Goal: Information Seeking & Learning: Find specific fact

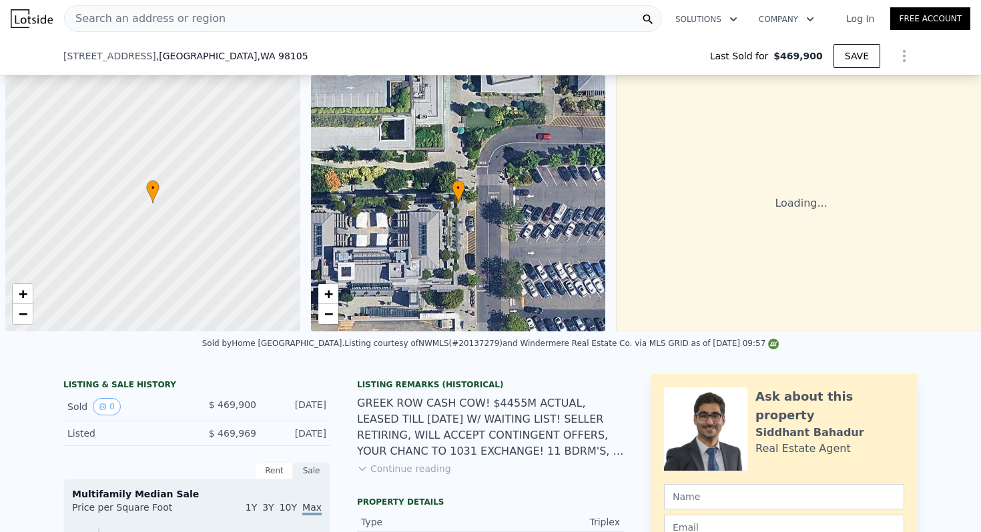
scroll to position [0, 5]
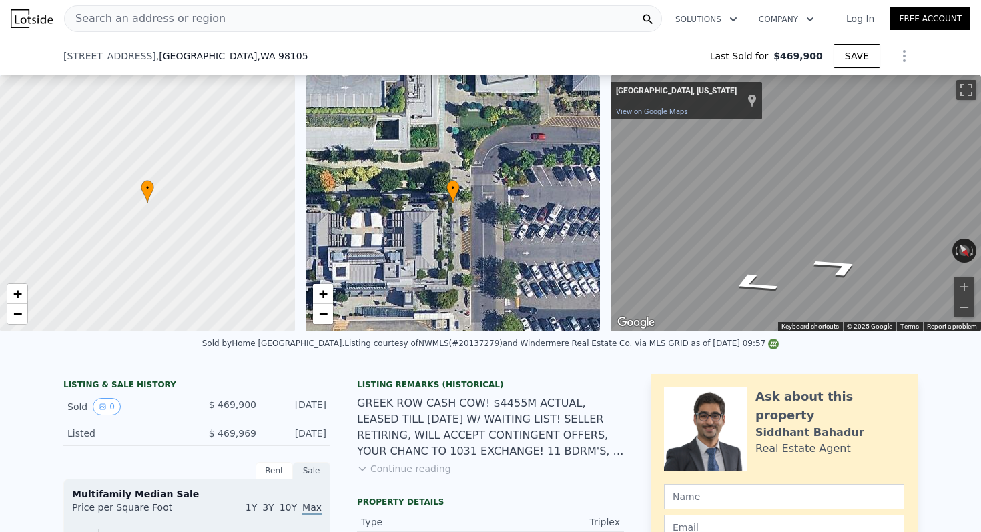
click at [189, 24] on span "Search an address or region" at bounding box center [145, 19] width 161 height 16
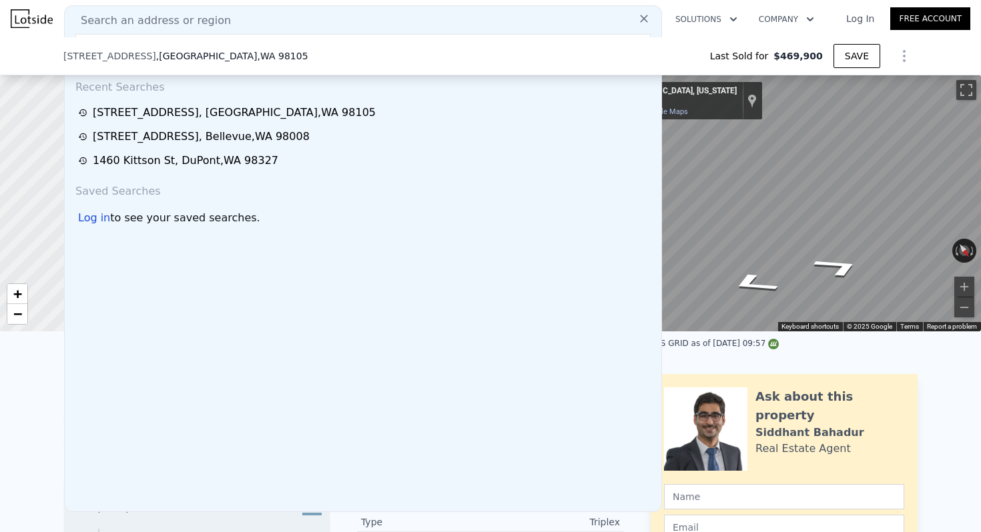
click at [157, 25] on span "Search an address or region" at bounding box center [150, 21] width 161 height 16
click at [137, 26] on span "Search an address or region" at bounding box center [150, 21] width 161 height 16
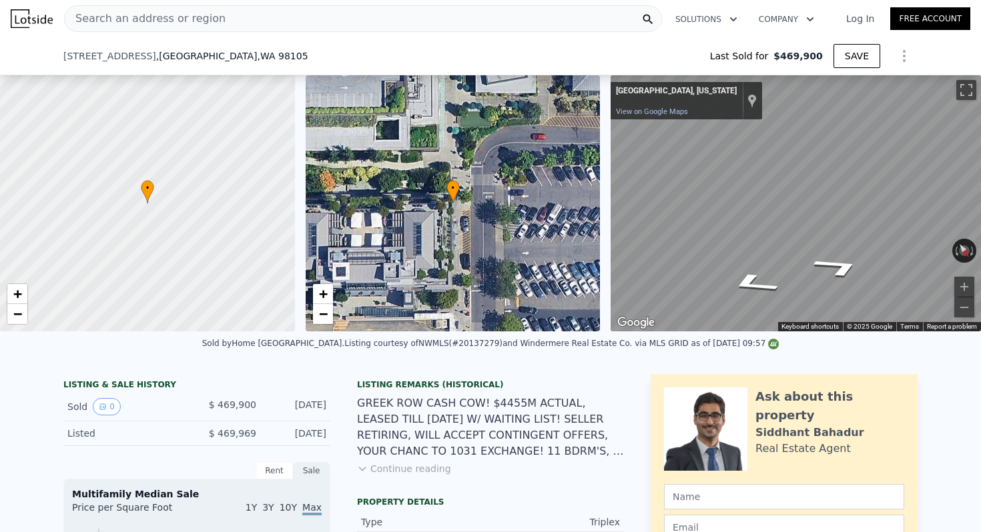
click at [137, 38] on div "4723 18th NE Avenue NE , Seattle , WA 98105 Last Sold for $469,900 SAVE" at bounding box center [490, 55] width 854 height 37
click at [137, 13] on span "Search an address or region" at bounding box center [145, 19] width 161 height 16
click at [132, 55] on span "[STREET_ADDRESS]" at bounding box center [109, 55] width 93 height 13
click at [122, 27] on div "Search an address or region" at bounding box center [145, 18] width 161 height 25
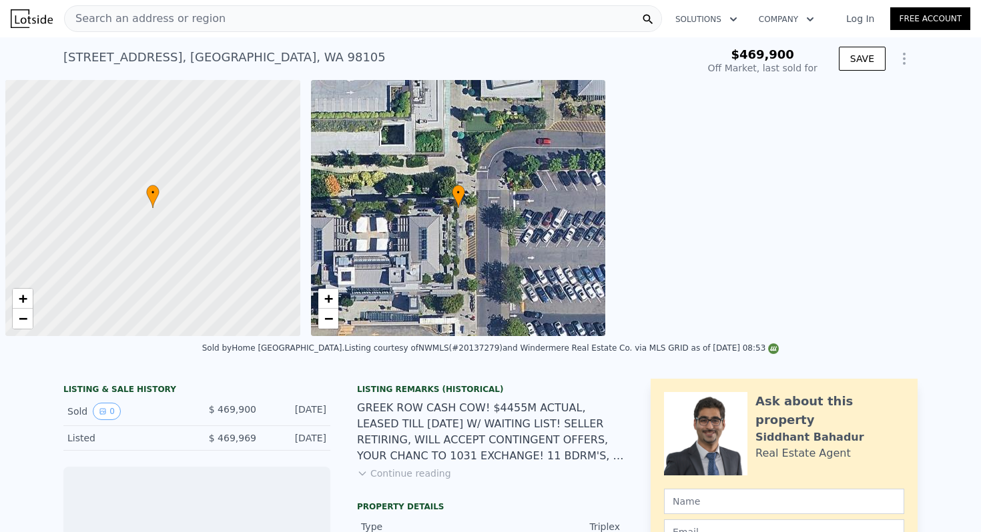
scroll to position [0, 5]
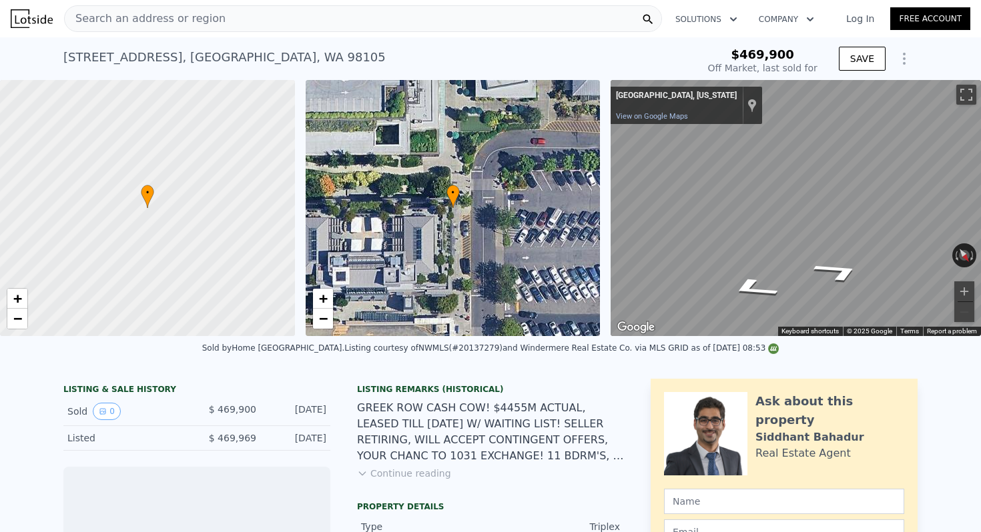
click at [216, 17] on div "Search an address or region" at bounding box center [363, 18] width 598 height 27
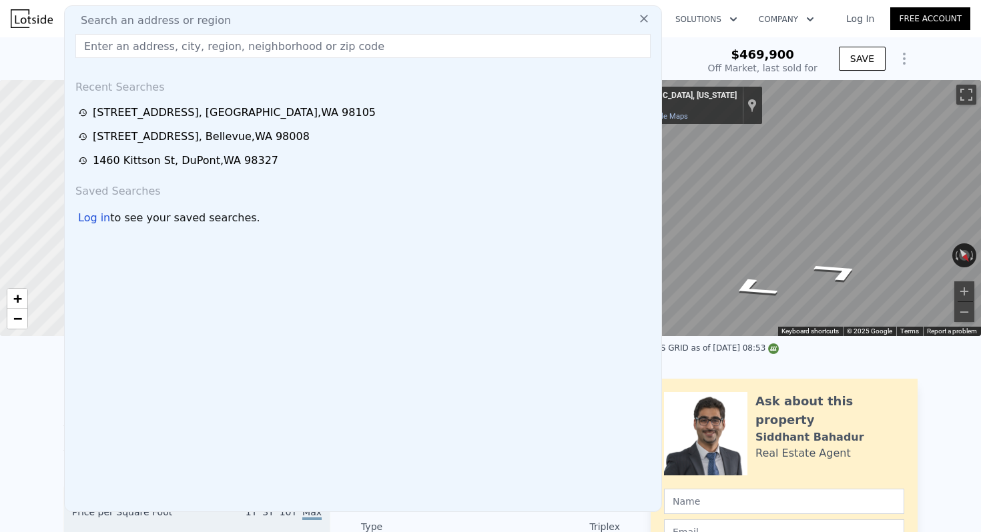
click at [166, 49] on input "text" at bounding box center [362, 46] width 575 height 24
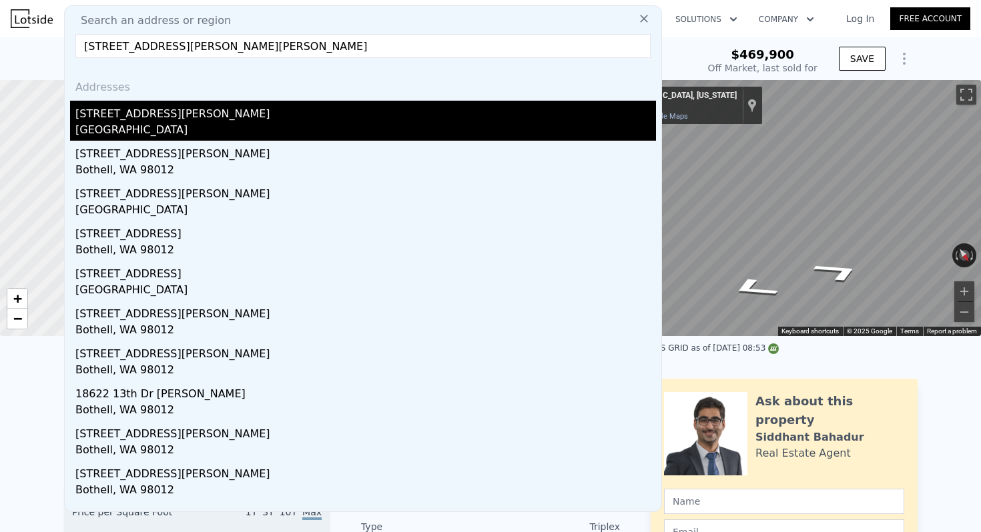
type input "[STREET_ADDRESS][PERSON_NAME][PERSON_NAME]"
click at [158, 129] on div "[GEOGRAPHIC_DATA]" at bounding box center [365, 131] width 580 height 19
